Goal: Information Seeking & Learning: Learn about a topic

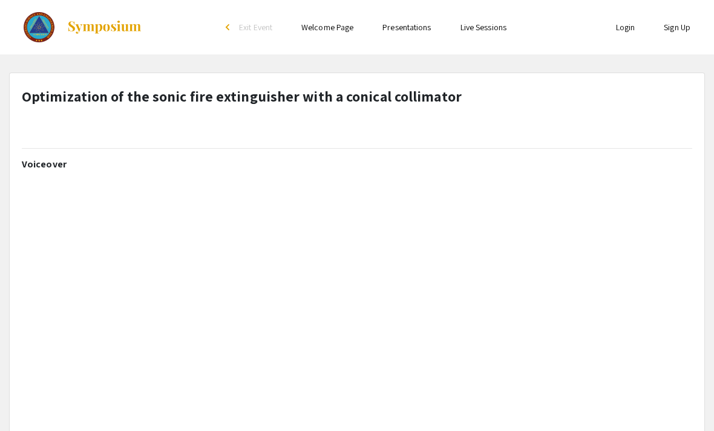
select select "custom"
type input "0"
select select "custom"
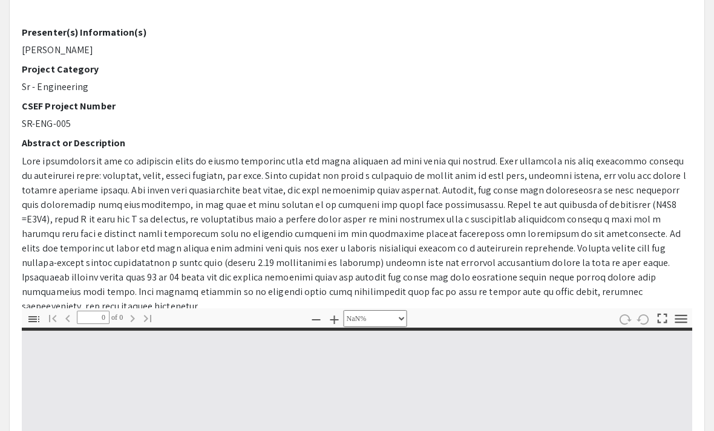
scroll to position [273, 0]
type input "1"
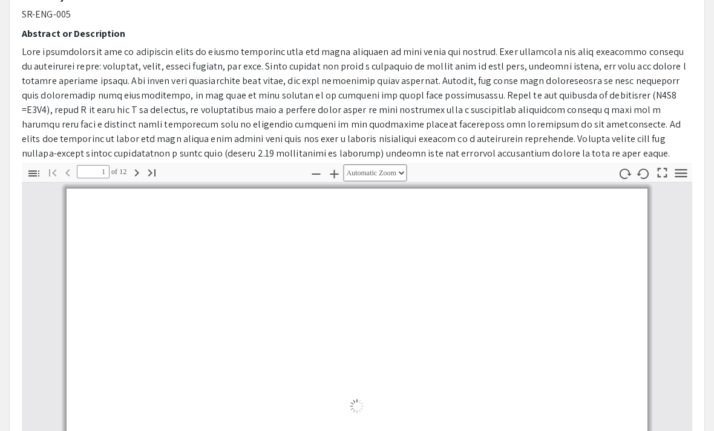
scroll to position [309, 0]
select select "auto"
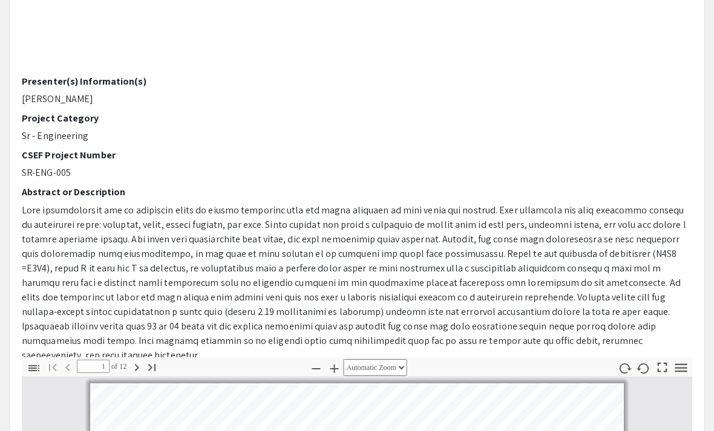
scroll to position [224, 0]
click at [134, 368] on icon "button" at bounding box center [136, 368] width 15 height 15
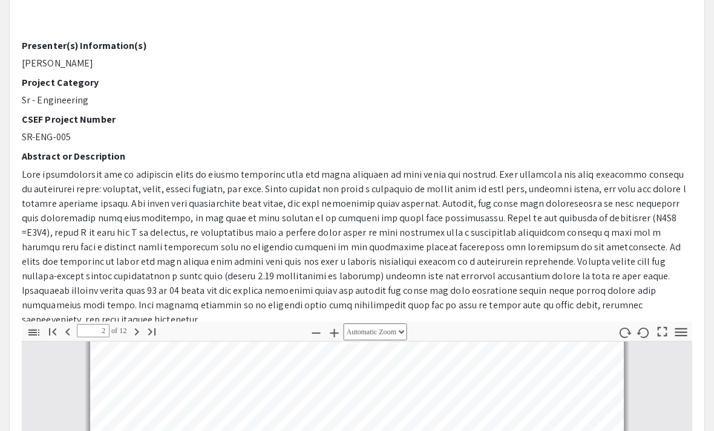
click at [136, 335] on icon "button" at bounding box center [136, 333] width 15 height 15
click at [135, 332] on icon "button" at bounding box center [136, 332] width 15 height 15
click at [137, 332] on icon "button" at bounding box center [136, 332] width 15 height 15
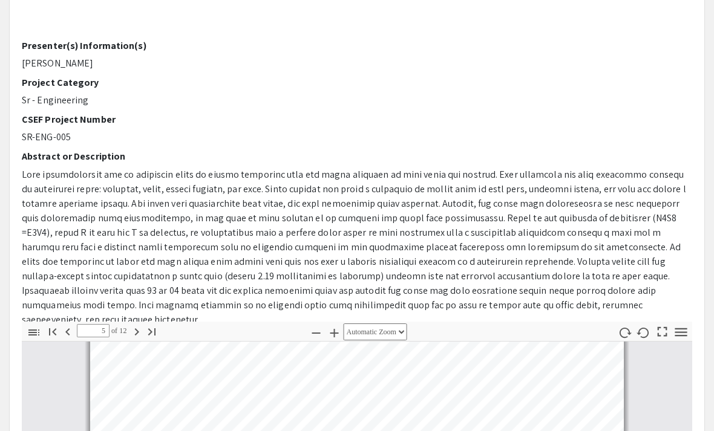
click at [132, 332] on icon "button" at bounding box center [136, 332] width 15 height 15
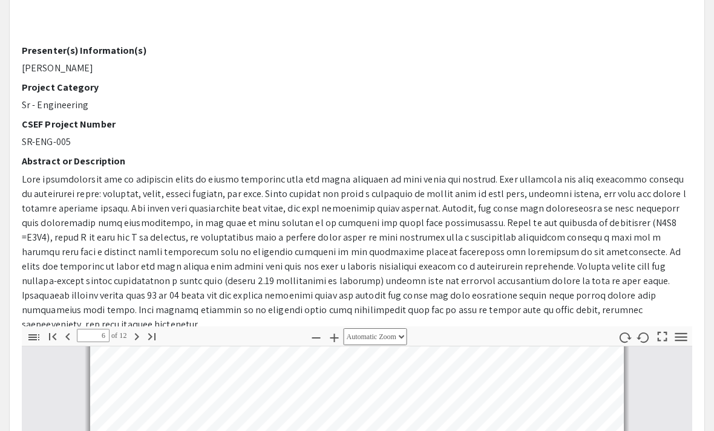
scroll to position [241, 0]
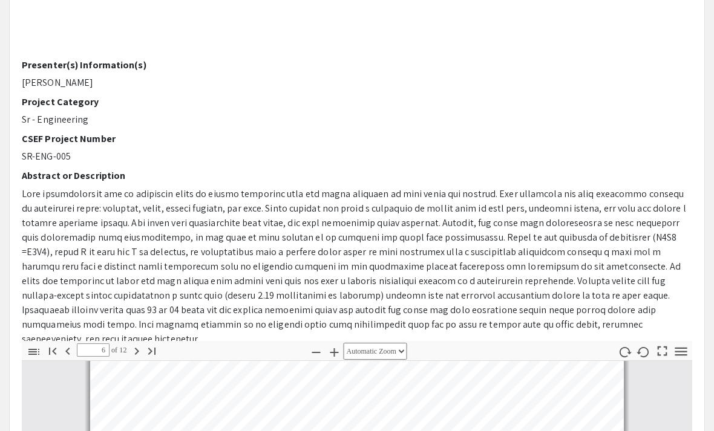
click at [147, 352] on icon "button" at bounding box center [152, 351] width 15 height 15
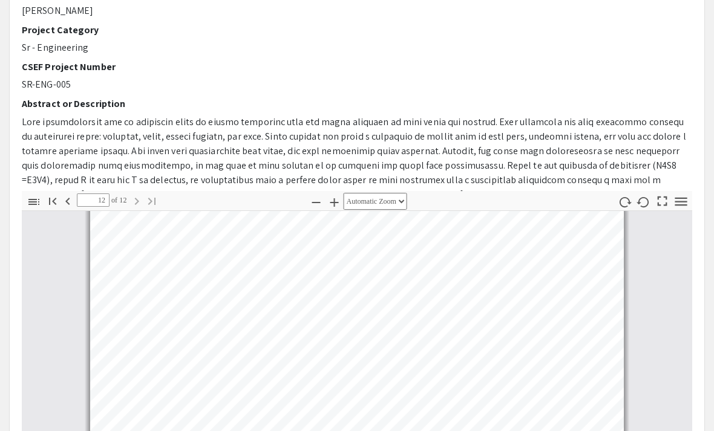
scroll to position [267, 0]
click at [71, 200] on icon "button" at bounding box center [68, 201] width 15 height 15
click at [74, 201] on icon "button" at bounding box center [68, 201] width 15 height 15
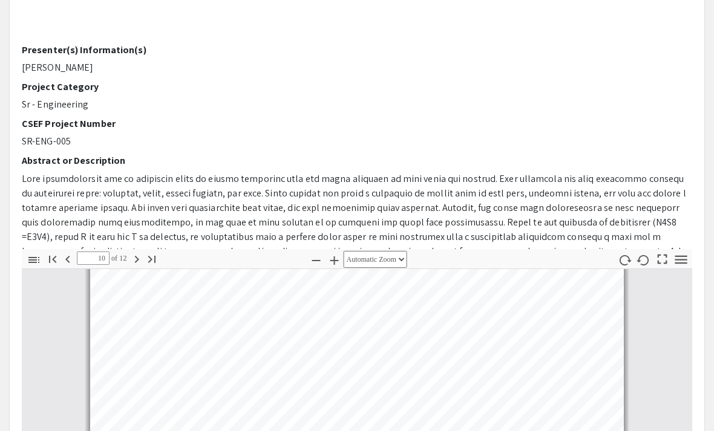
scroll to position [334, 0]
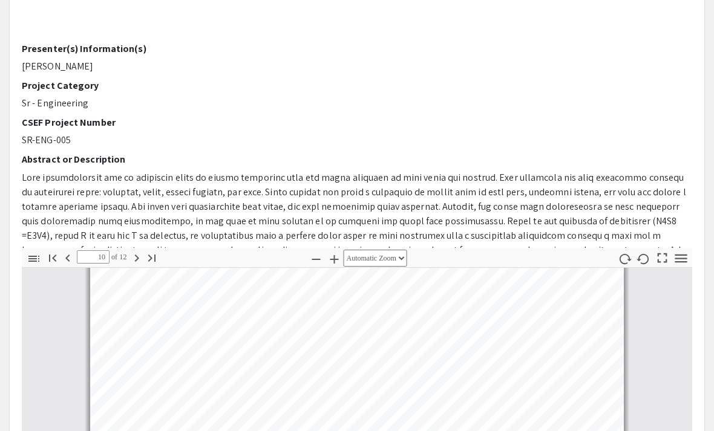
click at [68, 261] on icon "button" at bounding box center [68, 258] width 15 height 15
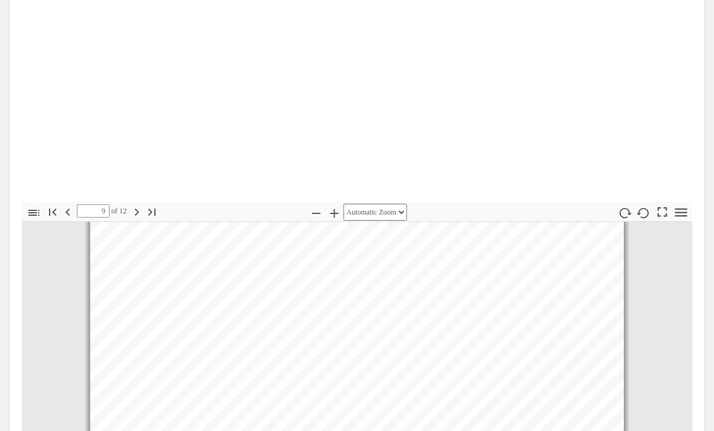
scroll to position [379, 0]
click at [134, 212] on icon "button" at bounding box center [136, 213] width 15 height 15
click at [143, 215] on button "Go to Last Page" at bounding box center [152, 212] width 21 height 18
click at [70, 211] on icon "button" at bounding box center [68, 213] width 15 height 15
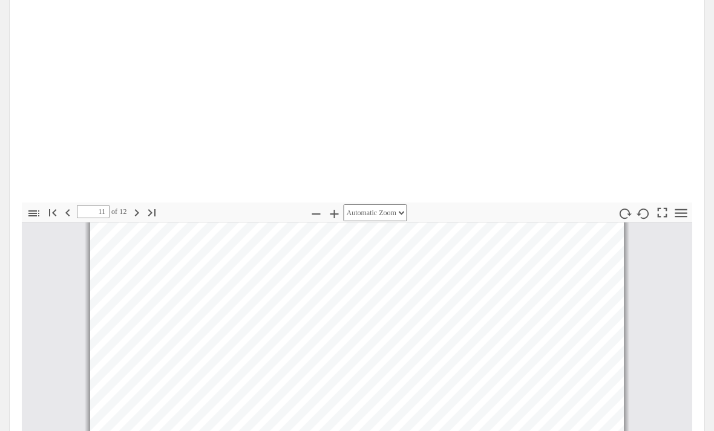
scroll to position [4078, 0]
click at [70, 212] on icon "button" at bounding box center [68, 213] width 15 height 15
click at [73, 211] on icon "button" at bounding box center [68, 213] width 15 height 15
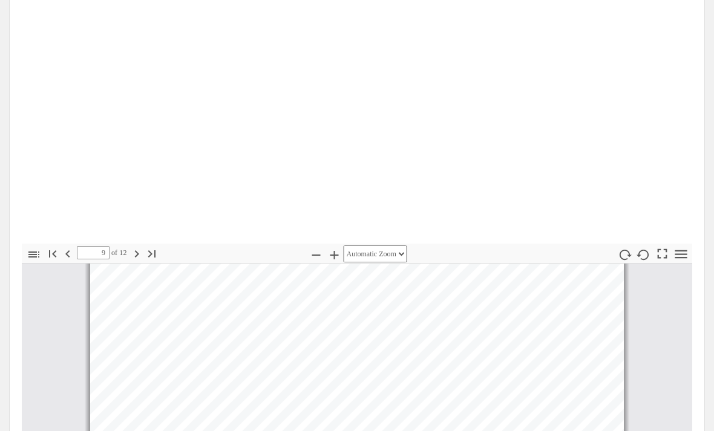
scroll to position [338, 0]
click at [67, 254] on icon "button" at bounding box center [67, 254] width 4 height 7
click at [70, 247] on icon "button" at bounding box center [68, 254] width 15 height 15
click at [79, 252] on input "7" at bounding box center [93, 253] width 33 height 13
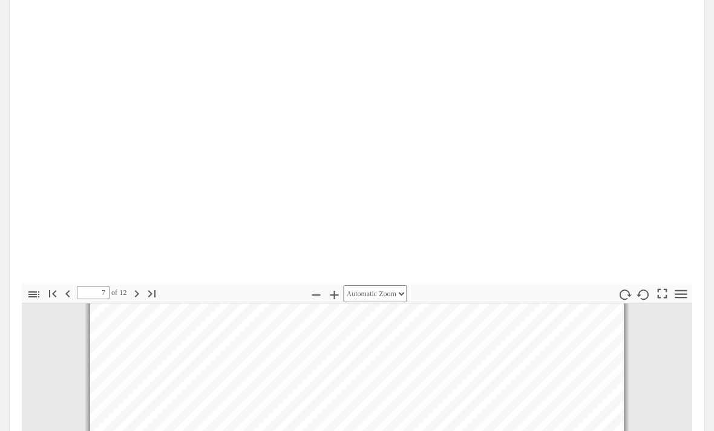
click at [68, 288] on icon "button" at bounding box center [68, 294] width 15 height 15
click at [72, 287] on icon "button" at bounding box center [68, 294] width 15 height 15
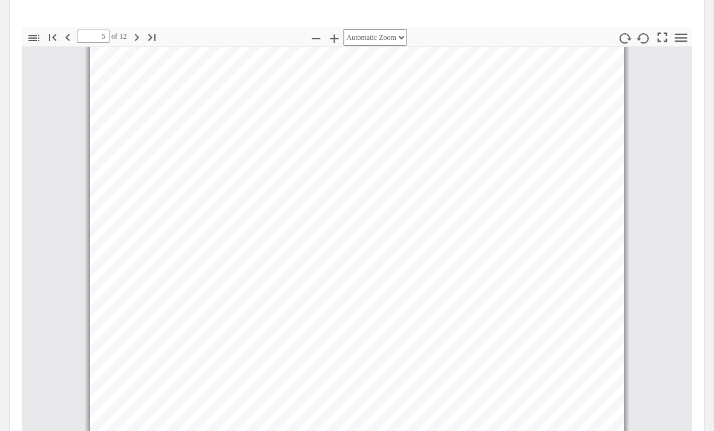
scroll to position [551, 0]
click at [678, 41] on icon "button" at bounding box center [681, 42] width 12 height 8
click at [674, 39] on icon "button" at bounding box center [681, 40] width 16 height 16
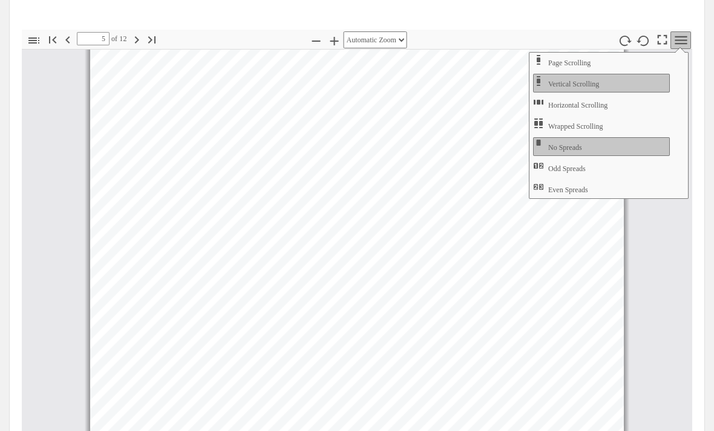
click at [631, 107] on button "Horizontal Scrolling" at bounding box center [601, 104] width 137 height 19
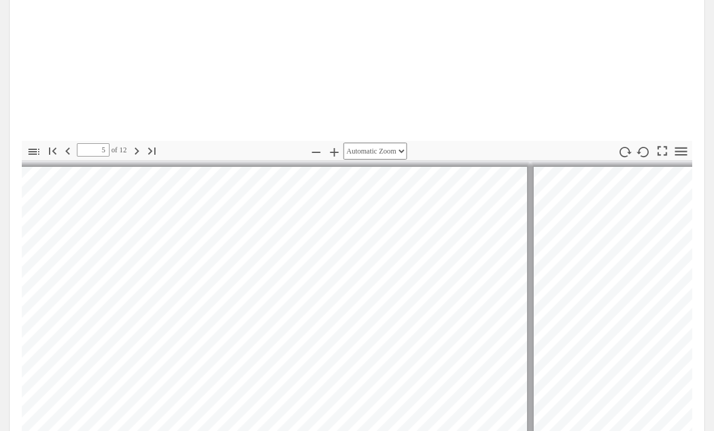
click at [134, 147] on icon "button" at bounding box center [136, 152] width 15 height 15
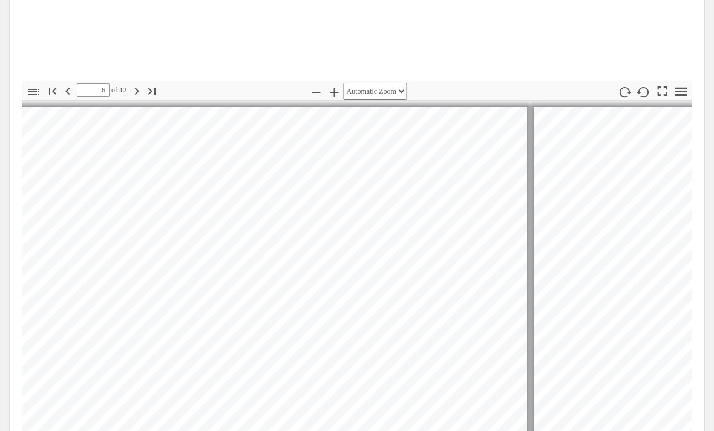
scroll to position [485, 0]
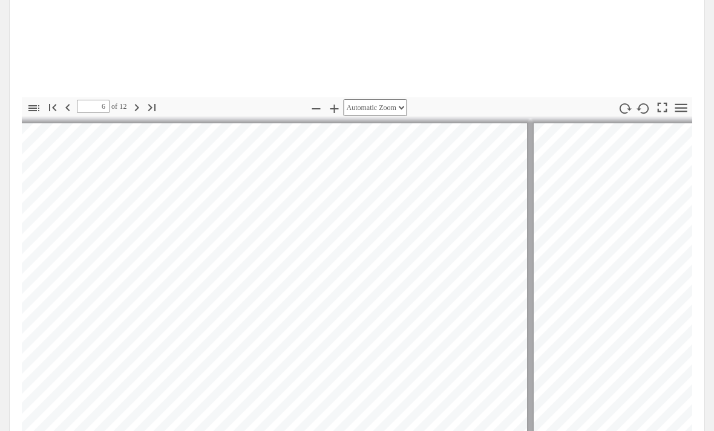
click at [136, 106] on icon "button" at bounding box center [136, 107] width 15 height 15
click at [134, 108] on icon "button" at bounding box center [136, 107] width 15 height 15
type input "8"
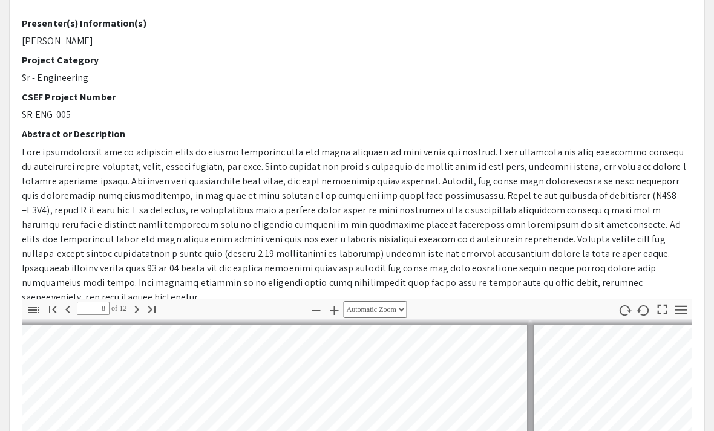
scroll to position [344, 0]
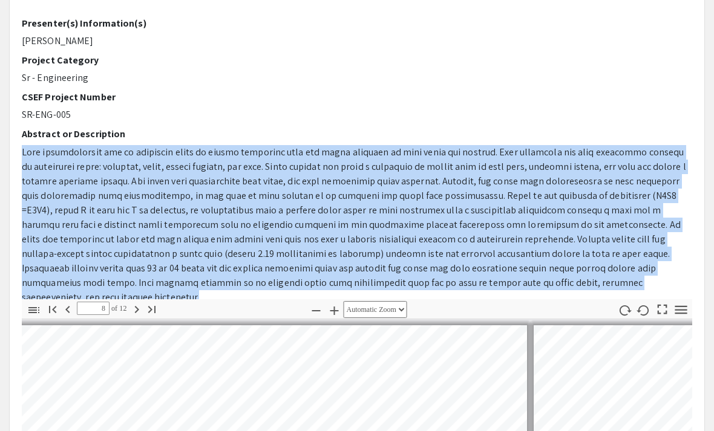
click at [280, 104] on div "CSEF Project Number SR-ENG-005" at bounding box center [357, 106] width 670 height 31
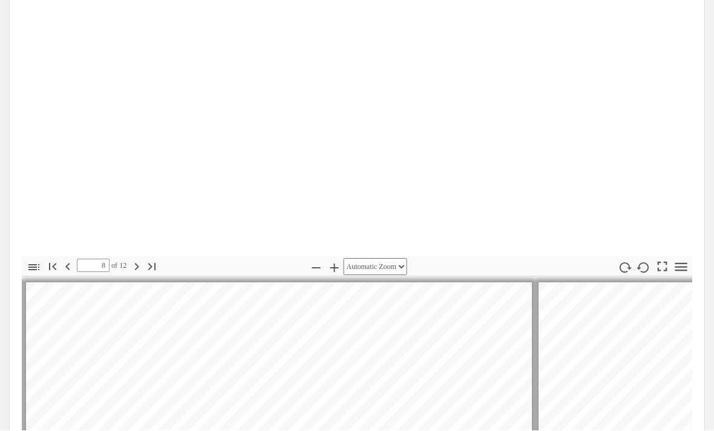
scroll to position [325, 0]
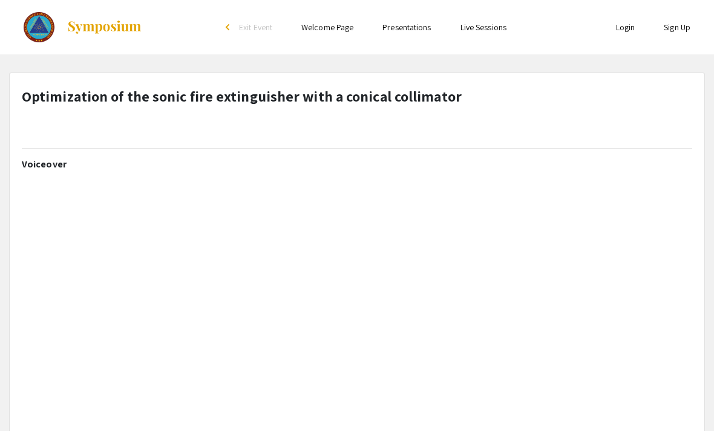
select select "custom"
type input "0"
select select "custom"
type input "1"
select select "auto"
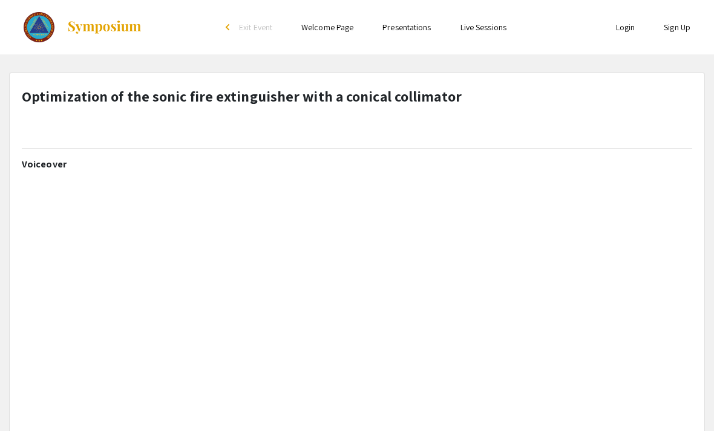
scroll to position [1, 0]
select select "custom"
type input "0"
select select "custom"
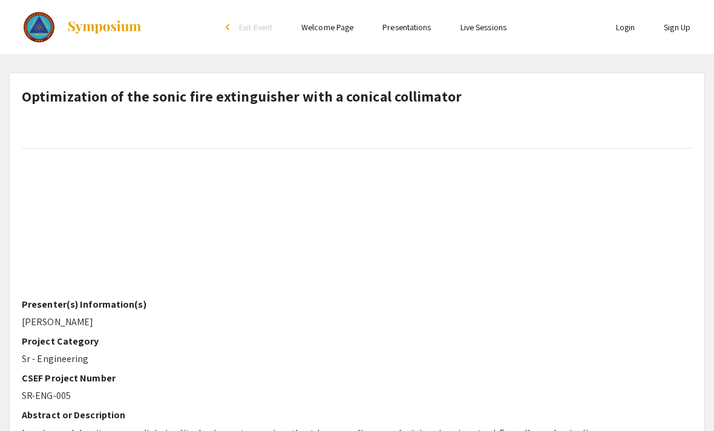
scroll to position [344, 0]
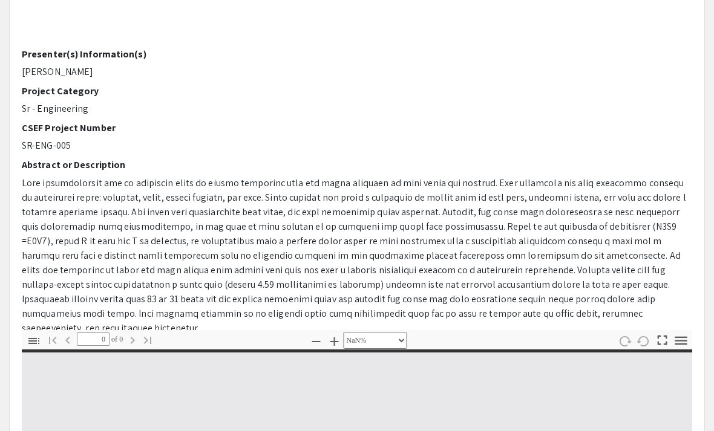
type input "1"
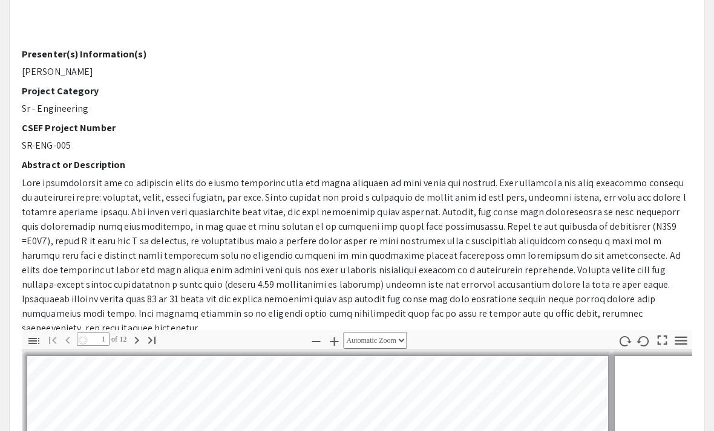
scroll to position [252, 0]
select select "auto"
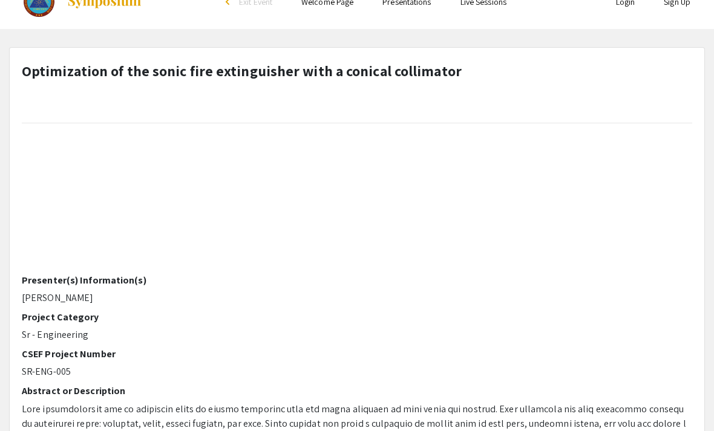
scroll to position [0, 0]
